Goal: Transaction & Acquisition: Purchase product/service

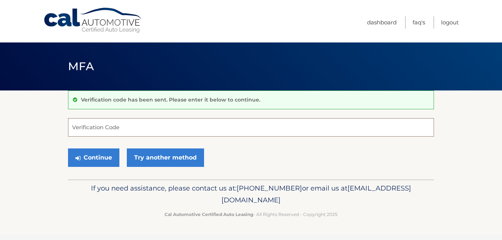
click at [79, 131] on input "Verification Code" at bounding box center [251, 127] width 366 height 18
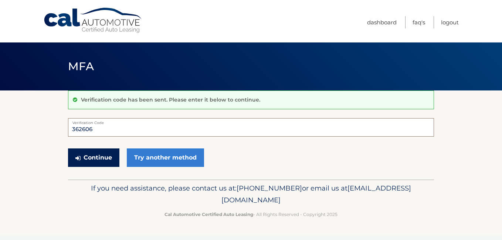
type input "362606"
click at [80, 158] on icon "submit" at bounding box center [77, 158] width 5 height 6
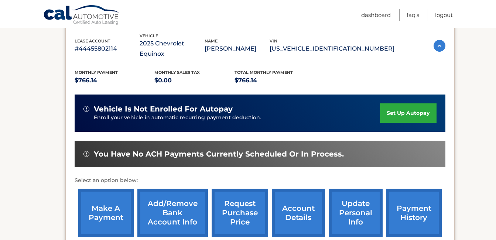
scroll to position [126, 0]
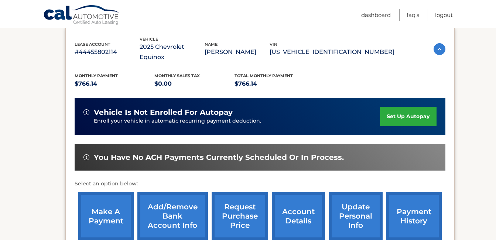
click at [89, 204] on link "make a payment" at bounding box center [105, 216] width 55 height 48
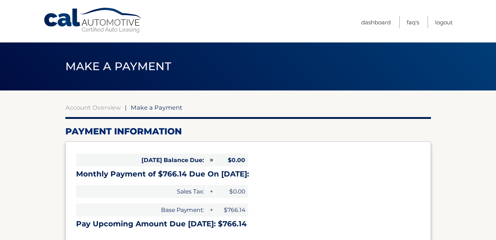
select select "YTk3MWY3MDYtZGRkYi00MGRhLThjZWItMDNkYTBlNDhiMzMz"
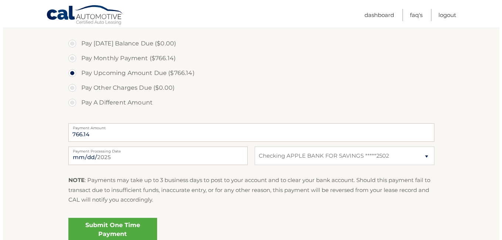
scroll to position [225, 0]
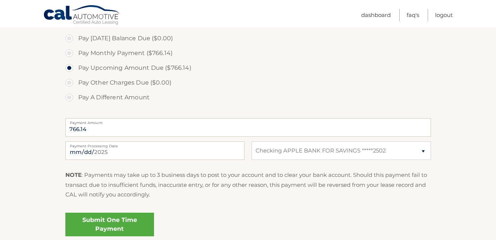
click at [113, 226] on link "Submit One Time Payment" at bounding box center [109, 225] width 89 height 24
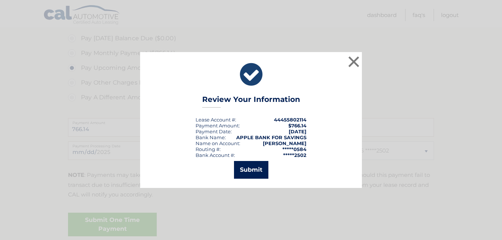
click at [251, 172] on button "Submit" at bounding box center [251, 170] width 34 height 18
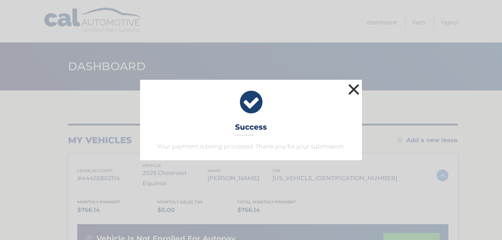
click at [356, 87] on button "×" at bounding box center [353, 89] width 15 height 15
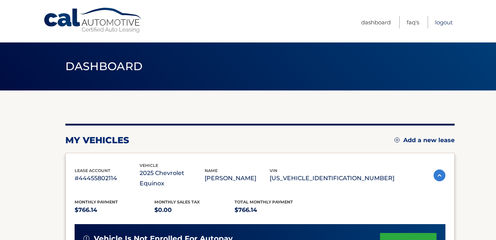
click at [446, 23] on link "Logout" at bounding box center [444, 22] width 18 height 12
